Goal: Navigation & Orientation: Find specific page/section

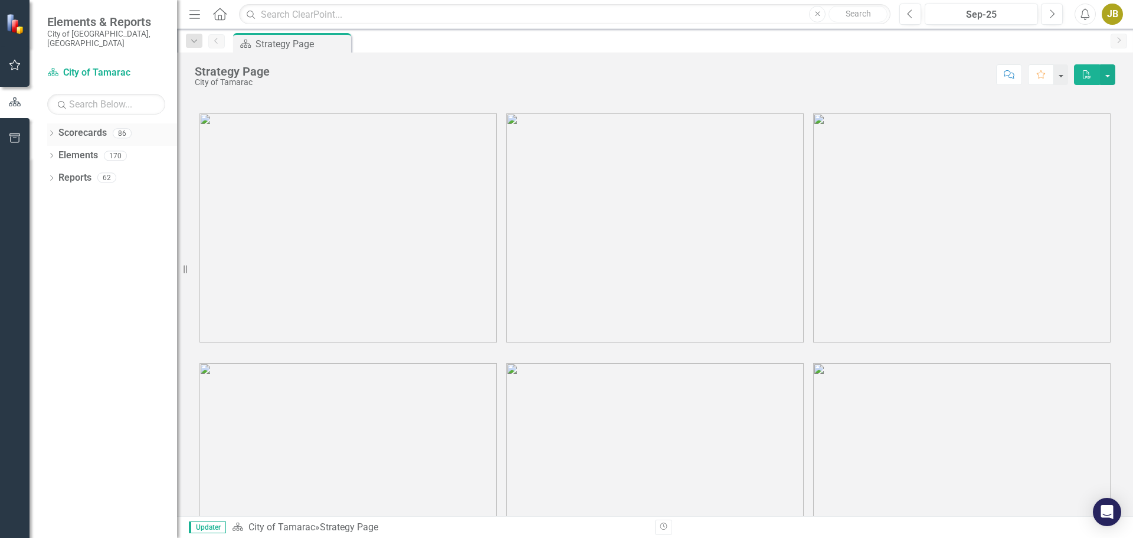
click at [53, 130] on icon at bounding box center [51, 132] width 3 height 5
click at [55, 152] on icon "Dropdown" at bounding box center [57, 155] width 9 height 7
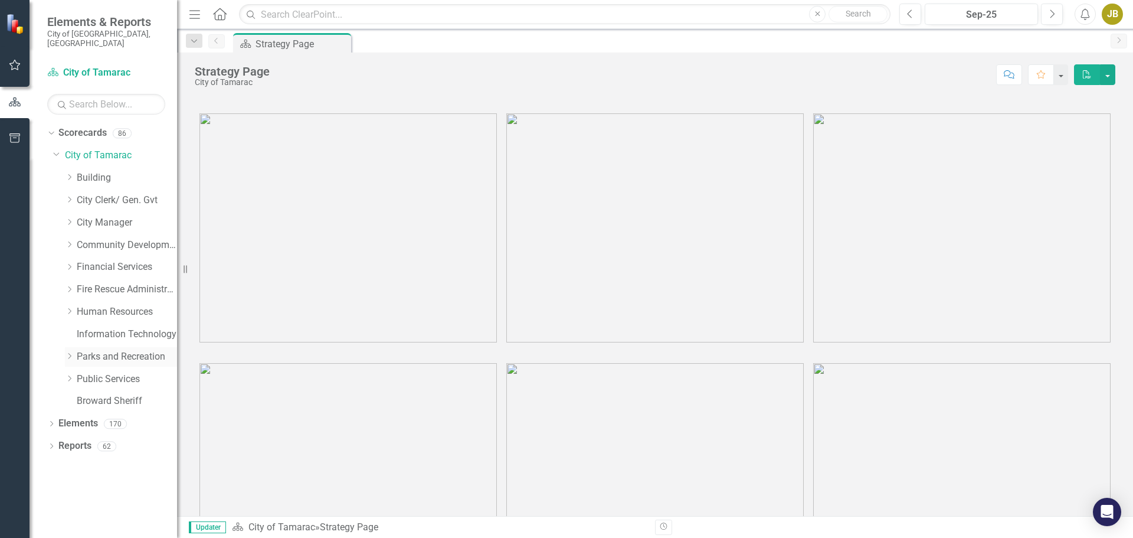
click at [68, 352] on icon "Dropdown" at bounding box center [69, 355] width 9 height 7
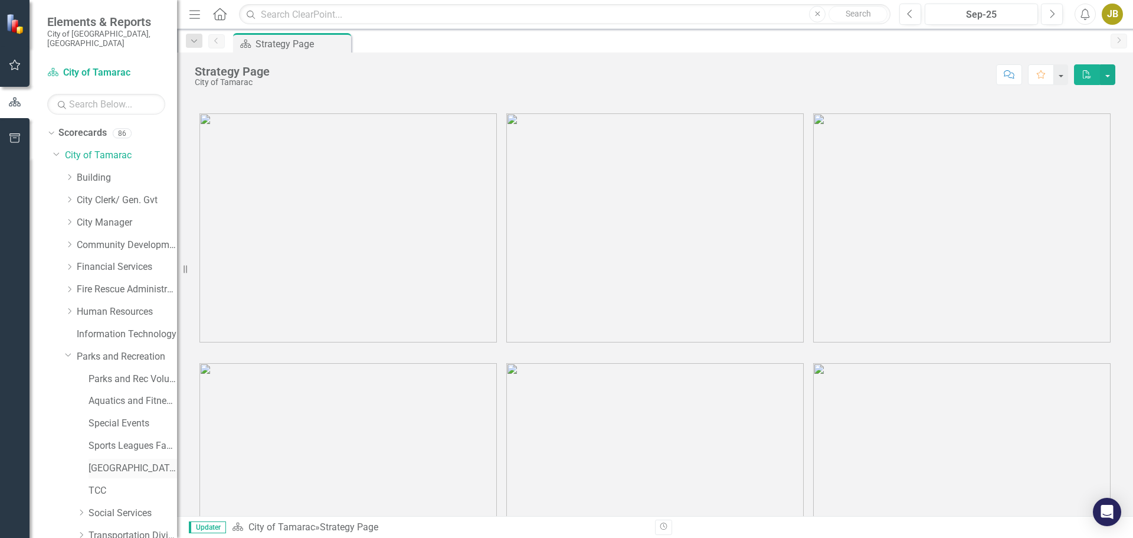
click at [105, 462] on link "[GEOGRAPHIC_DATA]" at bounding box center [133, 468] width 89 height 14
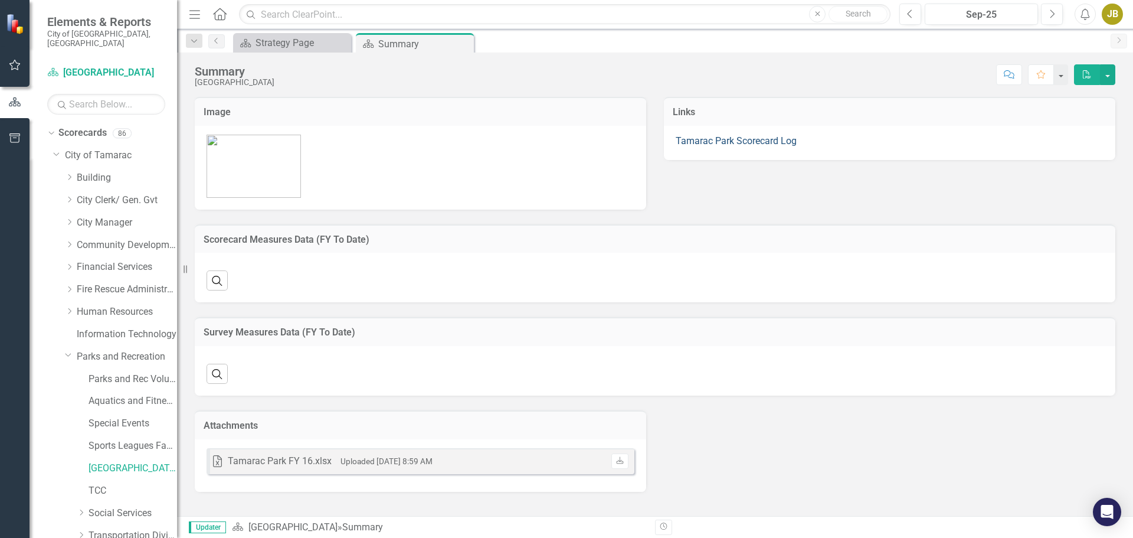
click at [738, 145] on link "Tamarac Park Scorecard Log" at bounding box center [736, 140] width 121 height 11
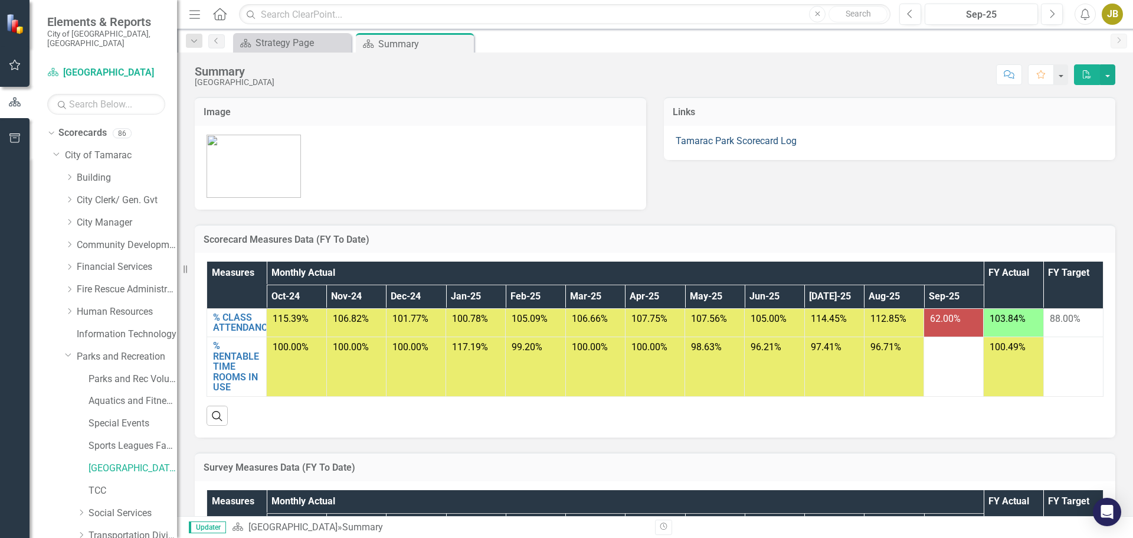
click at [754, 140] on link "Tamarac Park Scorecard Log" at bounding box center [736, 140] width 121 height 11
click at [752, 148] on div "Tamarac Park Scorecard Log" at bounding box center [889, 143] width 451 height 34
click at [751, 145] on link "Tamarac Park Scorecard Log" at bounding box center [736, 140] width 121 height 11
click at [709, 137] on link "Tamarac Park Scorecard Log" at bounding box center [736, 140] width 121 height 11
click at [726, 144] on link "Tamarac Park Scorecard Log" at bounding box center [736, 140] width 121 height 11
